Goal: Check status: Check status

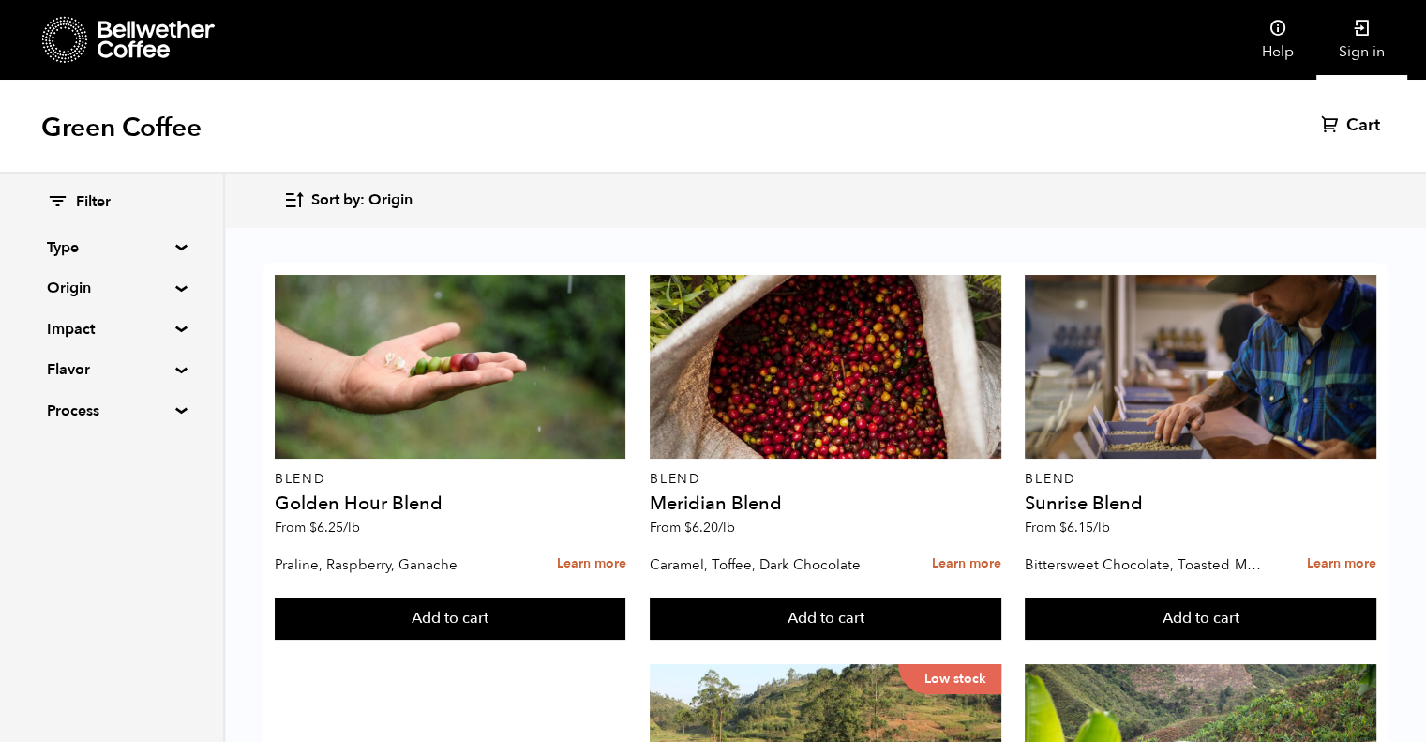
click at [1354, 34] on icon at bounding box center [1362, 28] width 19 height 19
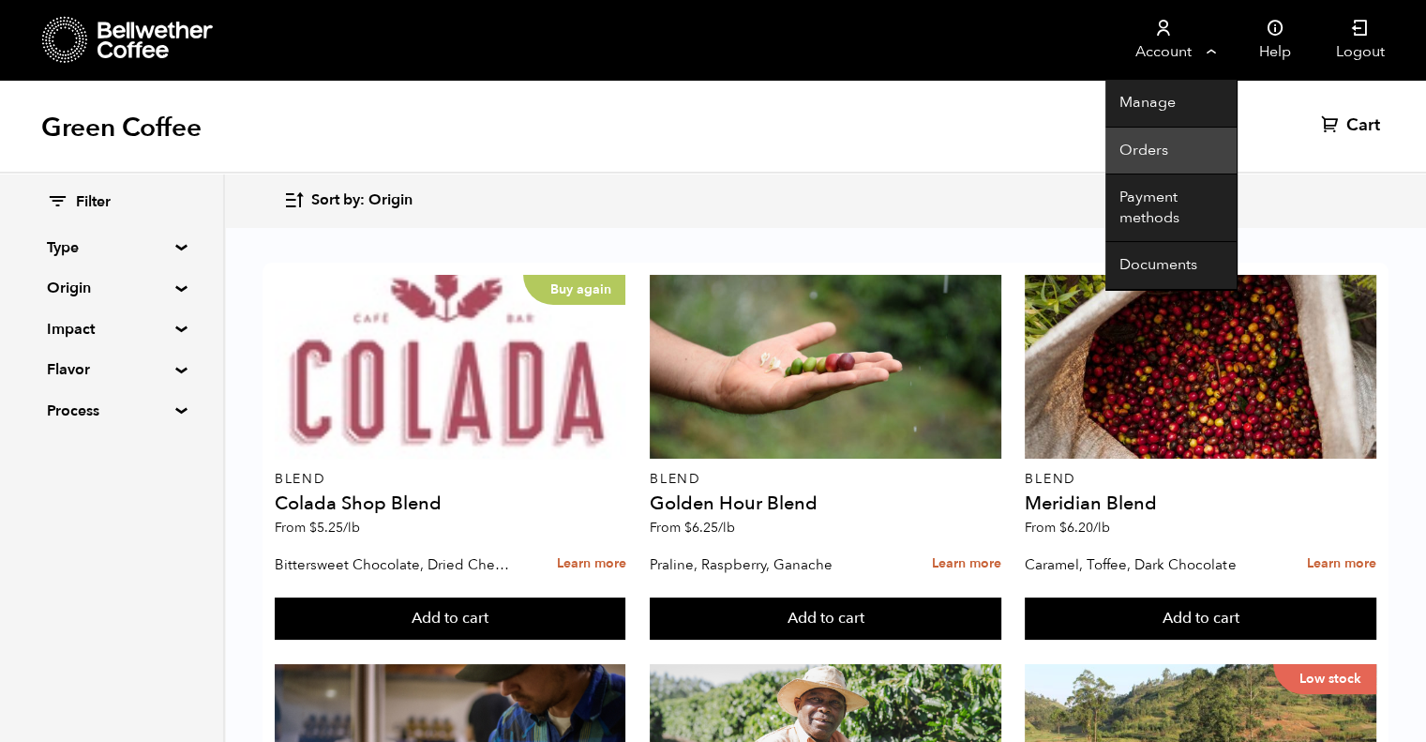
click at [1149, 147] on link "Orders" at bounding box center [1170, 152] width 131 height 48
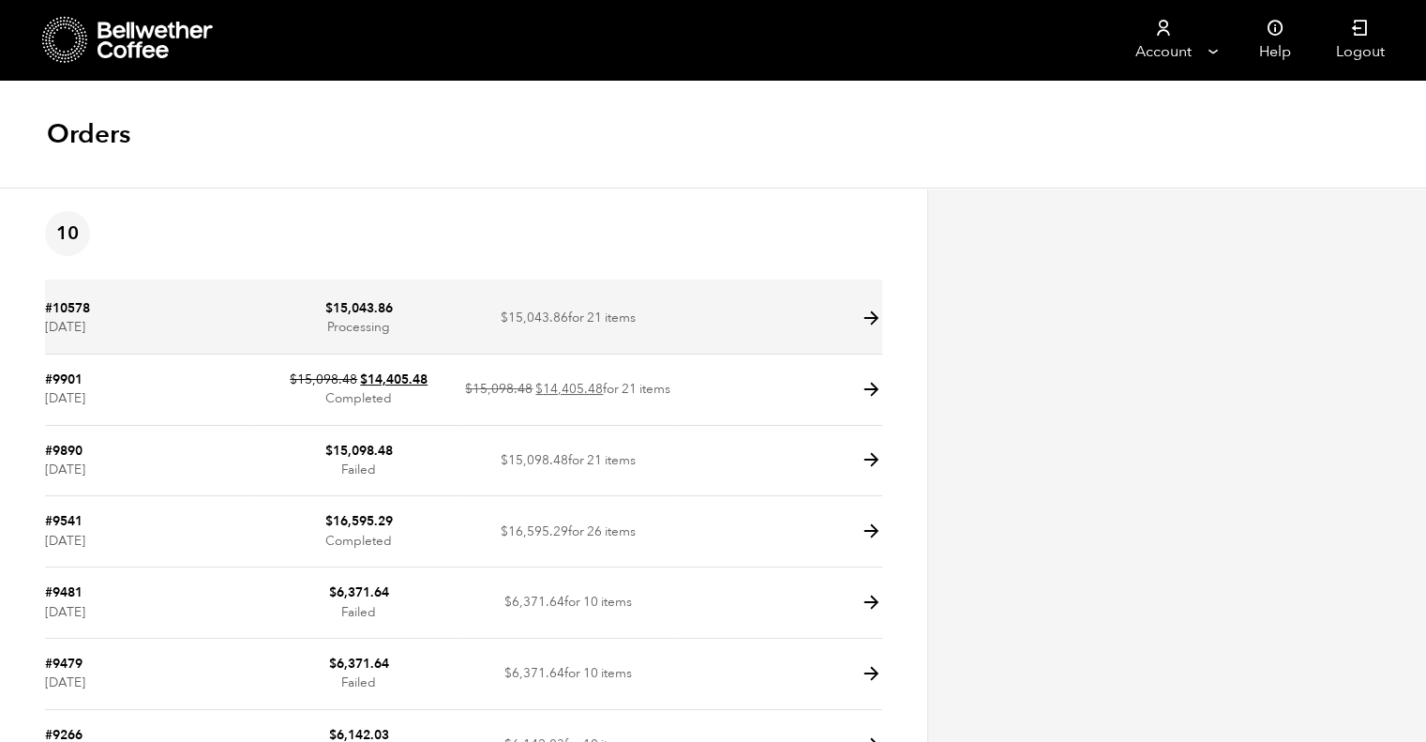
click at [863, 315] on icon at bounding box center [872, 319] width 22 height 22
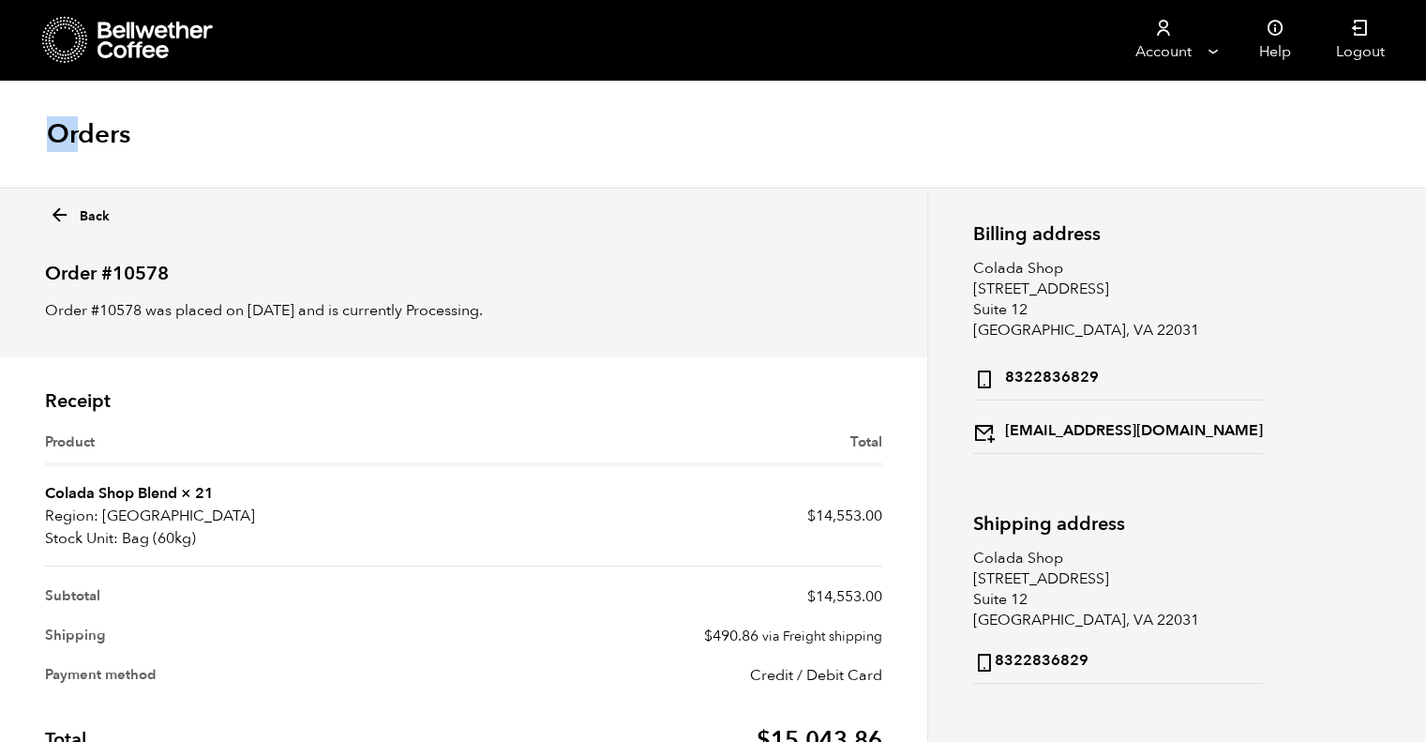
drag, startPoint x: 45, startPoint y: 120, endPoint x: 97, endPoint y: 138, distance: 54.6
click at [83, 143] on div "Orders" at bounding box center [713, 135] width 1426 height 108
click at [154, 128] on div "Orders" at bounding box center [713, 135] width 1426 height 108
click at [736, 234] on div "Back Order #10578 Order #10578 was placed on September 10, 2025 and is currentl…" at bounding box center [463, 273] width 927 height 170
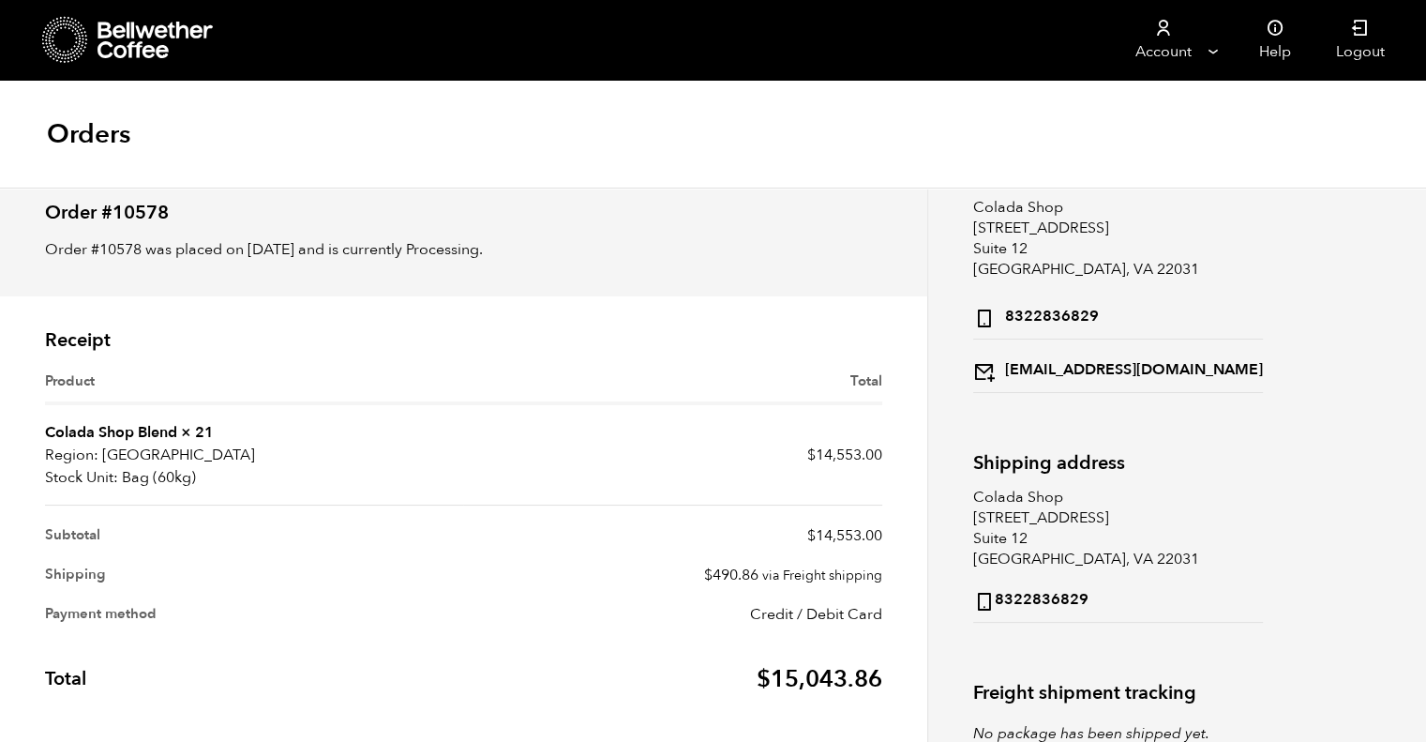
scroll to position [94, 0]
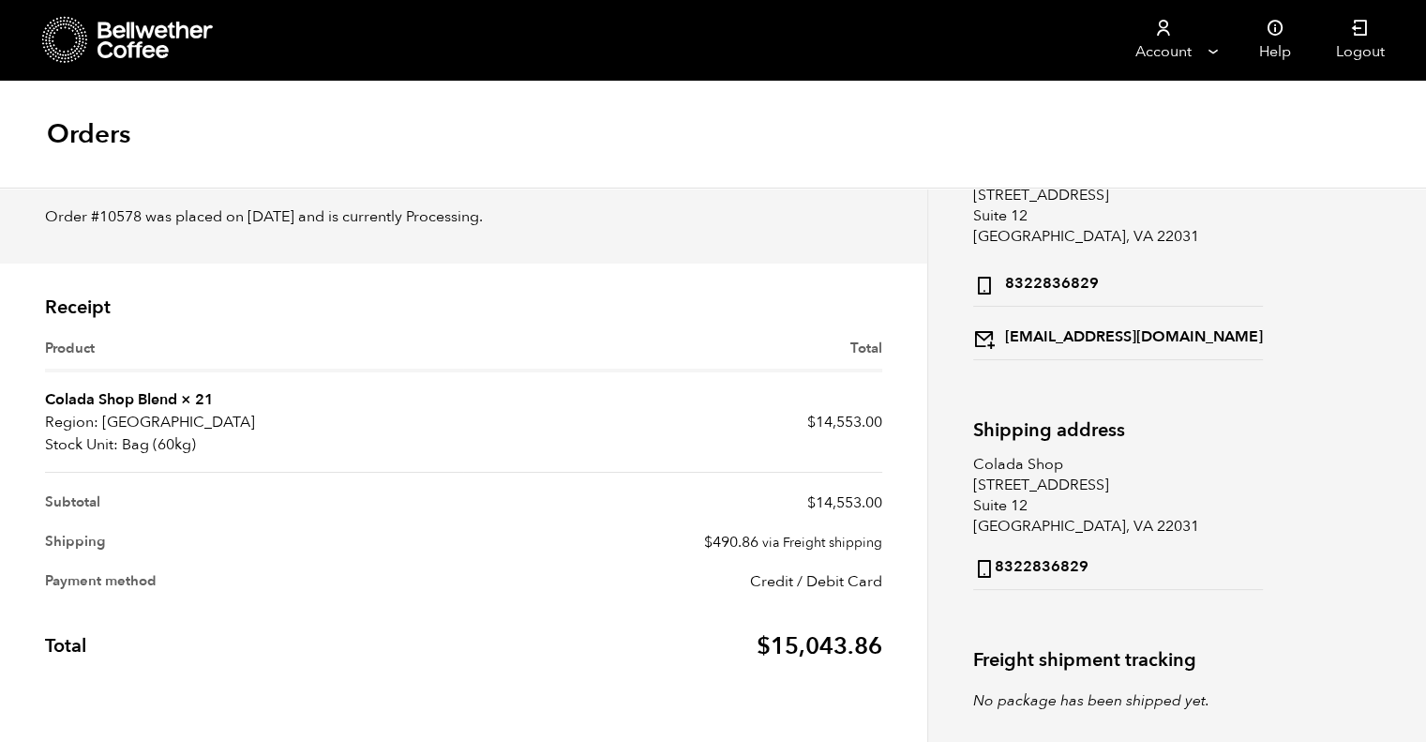
click at [1328, 300] on div "Billing address Colada Shop 2973 Prosperity Ave Suite 12 Fairfax, VA 22031 8322…" at bounding box center [1177, 350] width 436 height 479
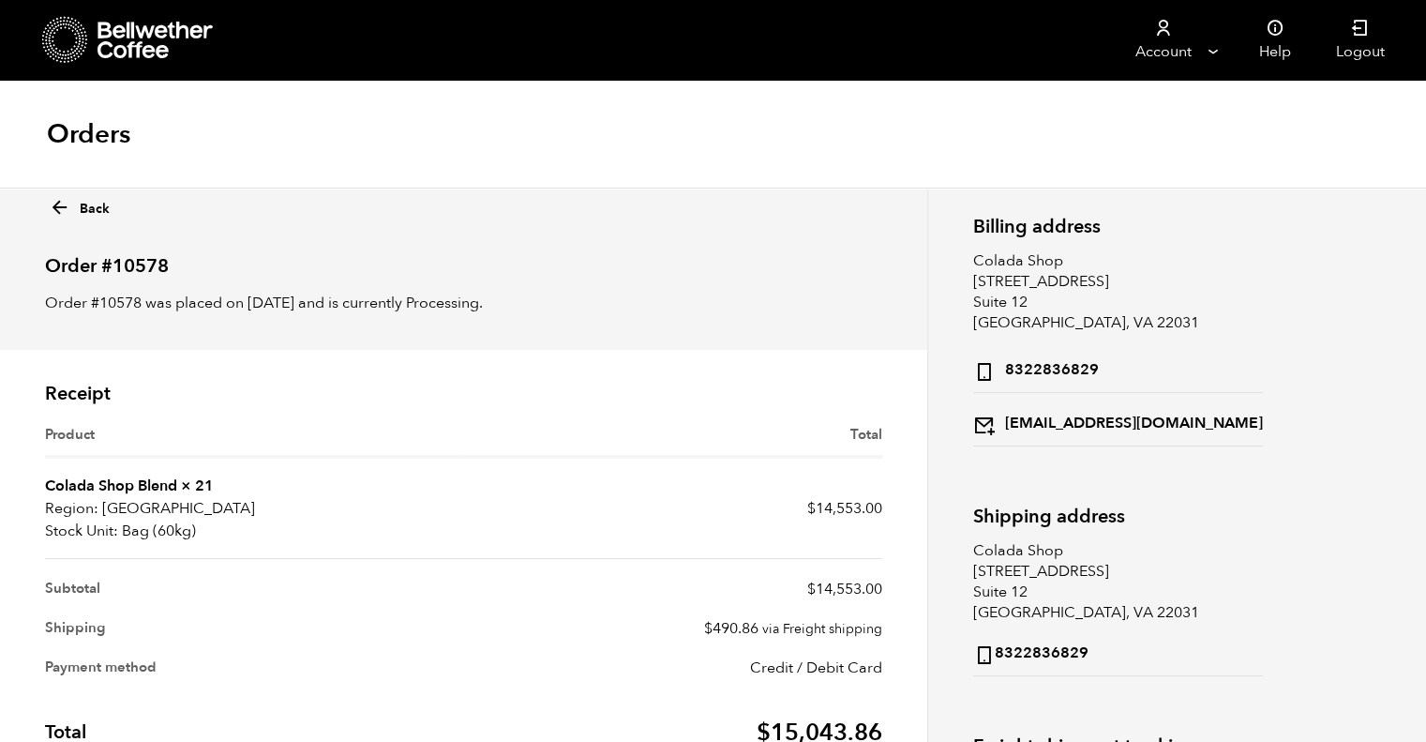
scroll to position [0, 0]
